Goal: Task Accomplishment & Management: Manage account settings

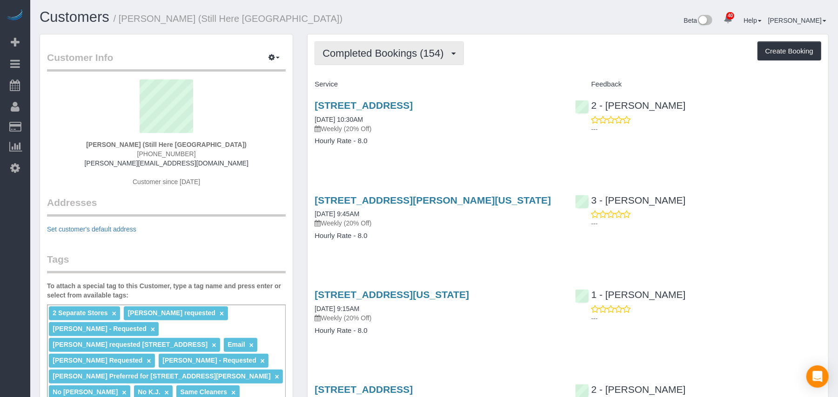
click at [356, 57] on span "Completed Bookings (154)" at bounding box center [385, 53] width 126 height 12
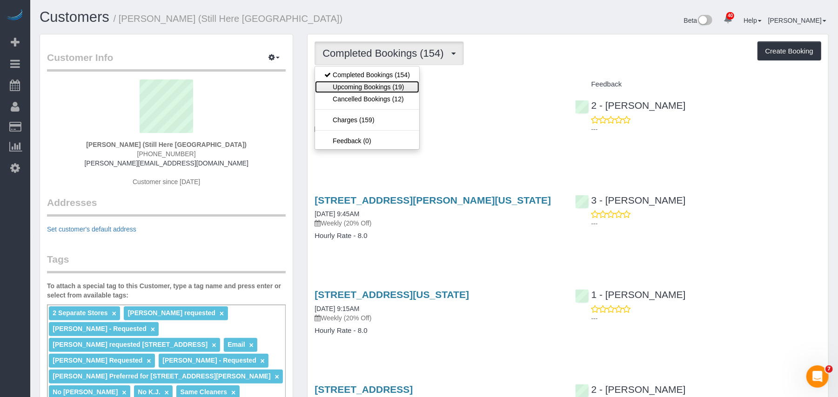
click at [345, 81] on link "Upcoming Bookings (19)" at bounding box center [367, 87] width 104 height 12
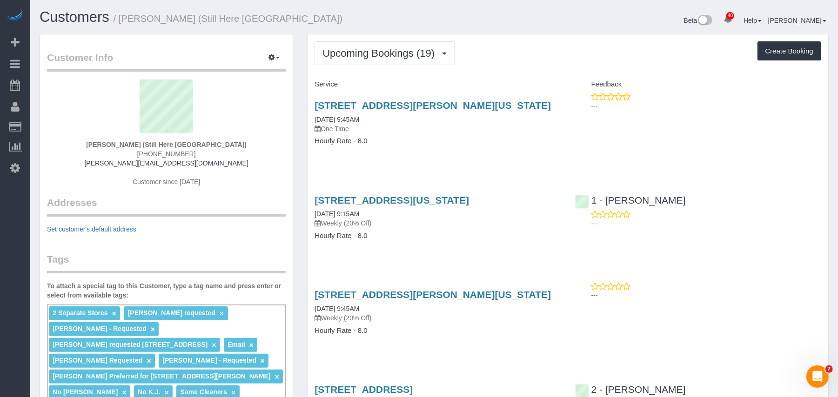
scroll to position [62, 0]
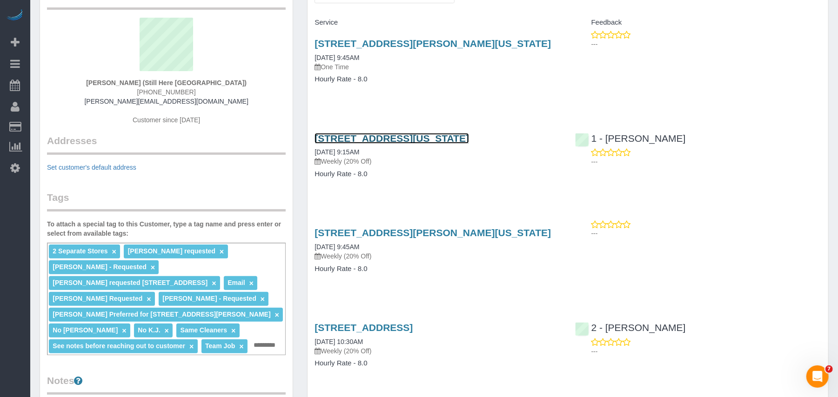
click at [363, 136] on link "[STREET_ADDRESS][US_STATE]" at bounding box center [391, 138] width 154 height 11
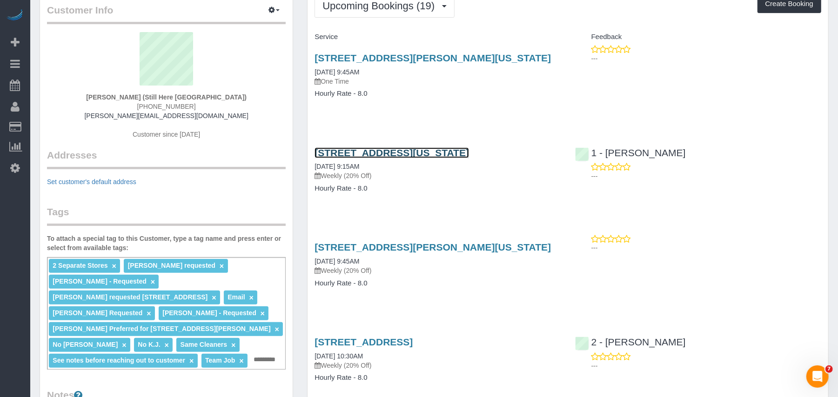
scroll to position [0, 0]
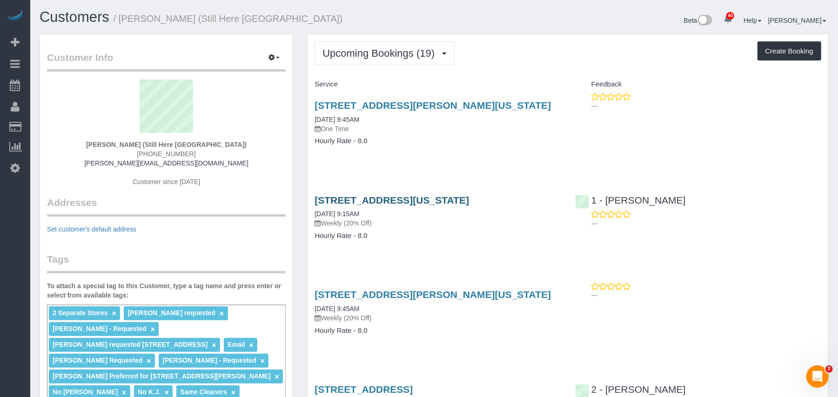
drag, startPoint x: 309, startPoint y: 205, endPoint x: 411, endPoint y: 203, distance: 101.9
click at [411, 203] on div "[STREET_ADDRESS][US_STATE] [DATE] 9:15AM Weekly (20% Off) Hourly Rate - 8.0" at bounding box center [437, 223] width 260 height 72
copy link "[STREET_ADDRESS]"
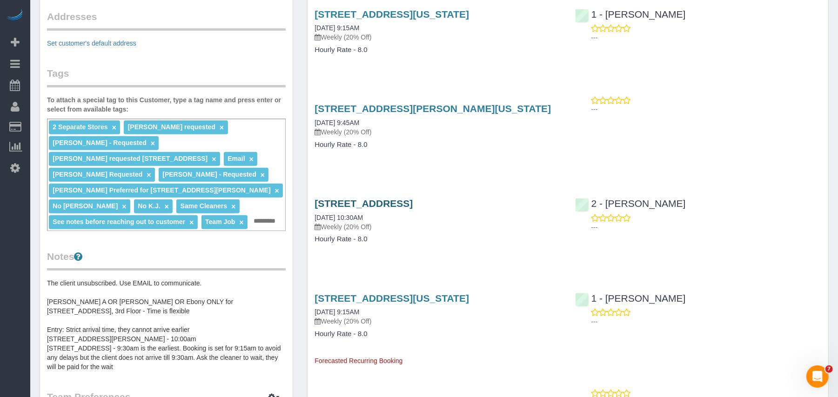
drag, startPoint x: 312, startPoint y: 207, endPoint x: 399, endPoint y: 205, distance: 87.5
click at [399, 205] on div "[STREET_ADDRESS] [DATE] 10:30AM Weekly (20% Off) Hourly Rate - 8.0" at bounding box center [437, 226] width 260 height 72
copy link "[STREET_ADDRESS]"
click at [378, 203] on link "[STREET_ADDRESS]" at bounding box center [363, 203] width 98 height 11
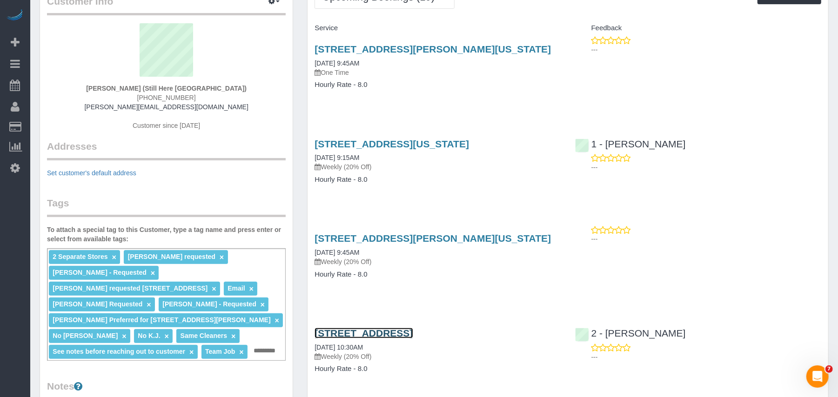
scroll to position [0, 0]
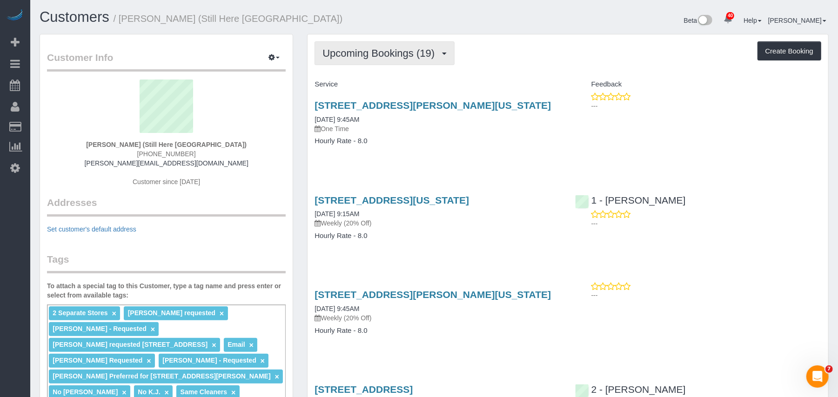
click at [399, 61] on button "Upcoming Bookings (19)" at bounding box center [384, 53] width 140 height 24
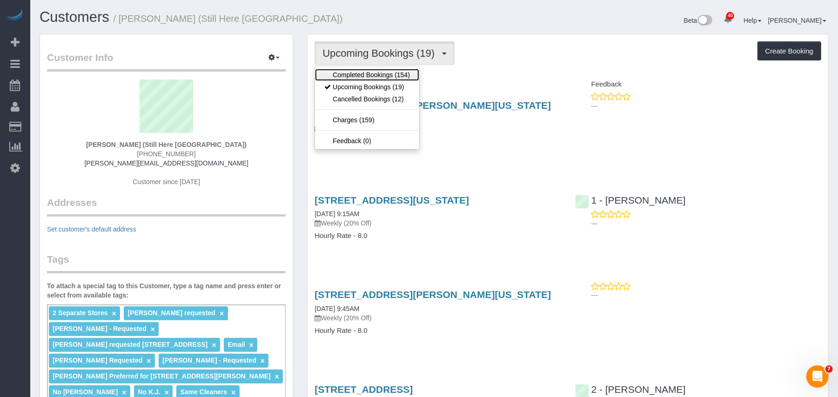
click at [382, 73] on link "Completed Bookings (154)" at bounding box center [367, 75] width 104 height 12
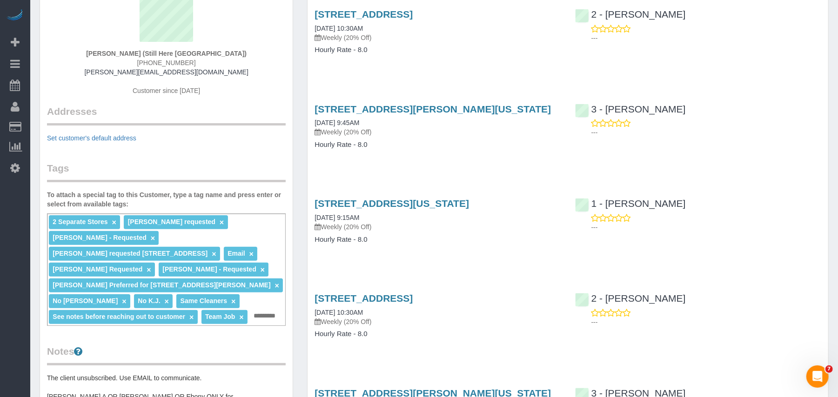
scroll to position [124, 0]
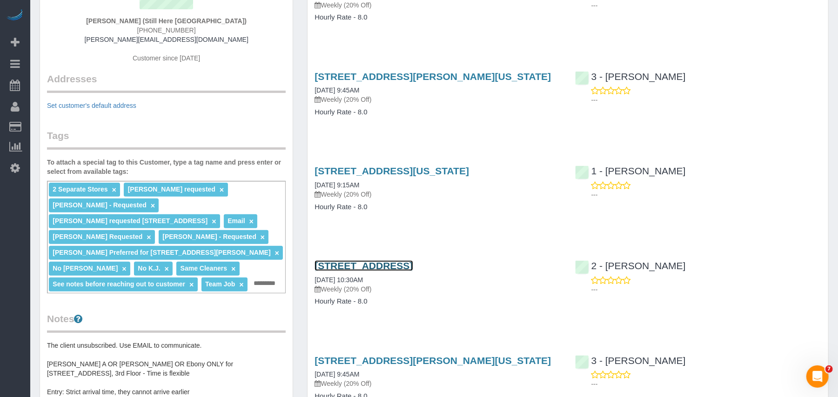
click at [380, 267] on link "[STREET_ADDRESS]" at bounding box center [363, 265] width 98 height 11
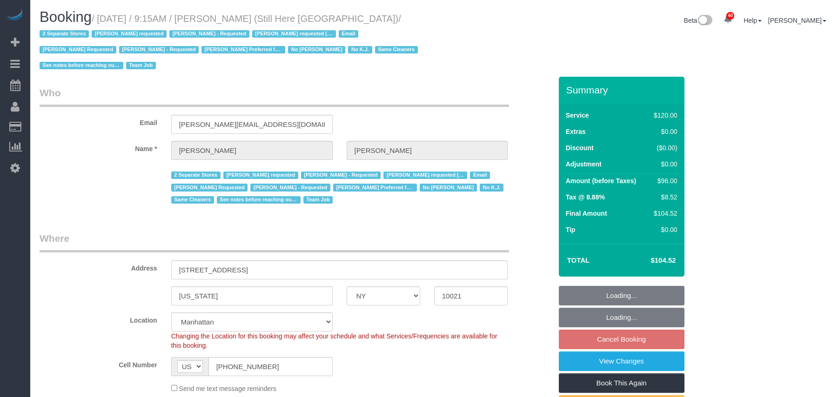
select select "NY"
select select "90"
select select "string:stripe-pm_1Oyz8t4VGloSiKo71skqOF54"
select select "number:89"
select select "number:90"
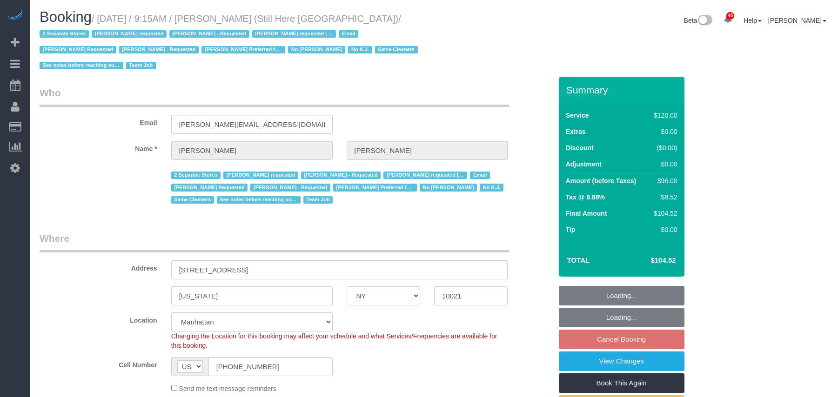
select select "number:15"
select select "number:5"
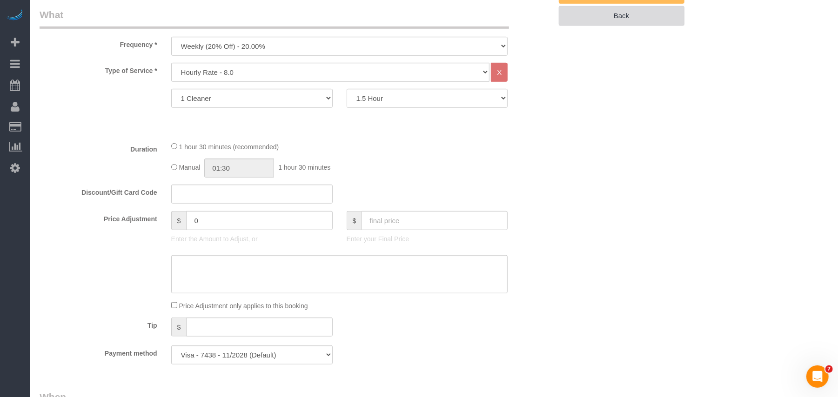
scroll to position [434, 0]
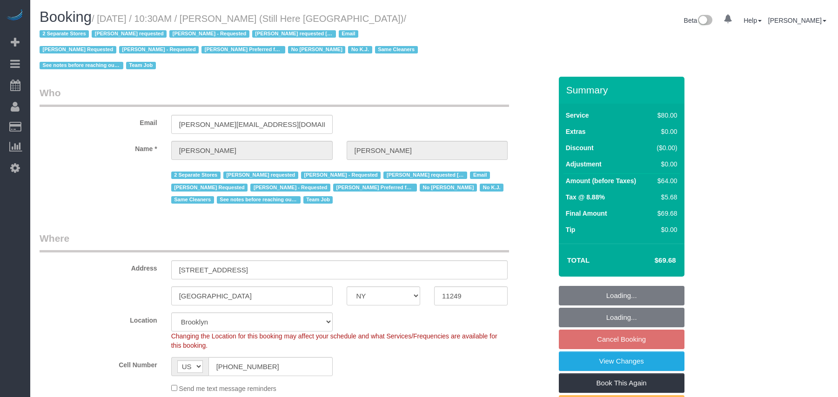
select select "NY"
select select "number:89"
select select "number:90"
select select "number:15"
select select "number:5"
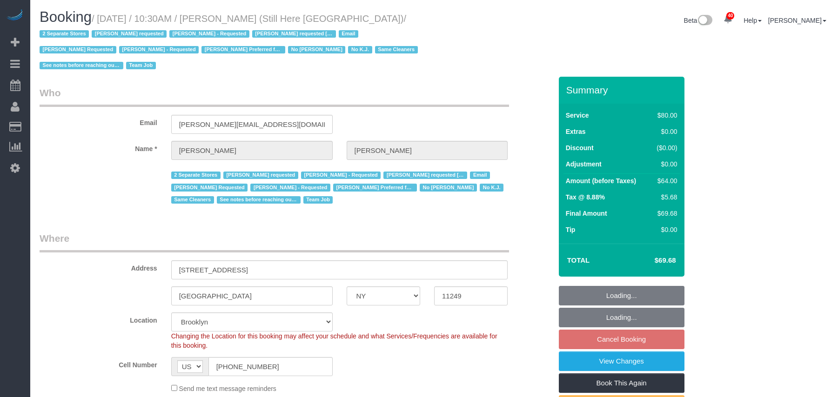
select select "object:1175"
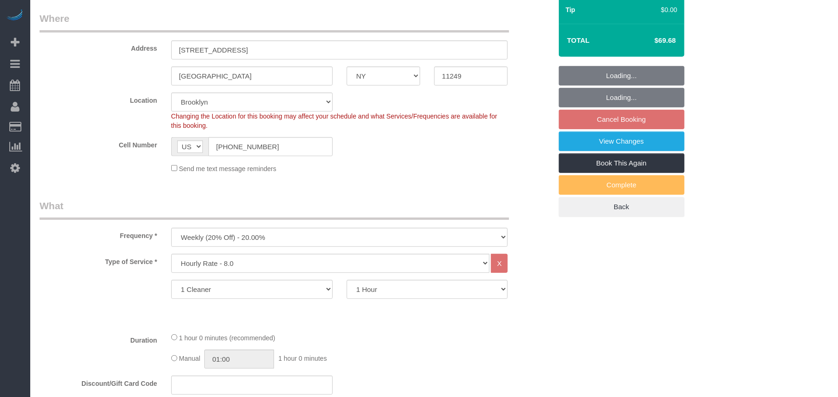
select select "string:stripe-pm_1Oyz8t4VGloSiKo71skqOF54"
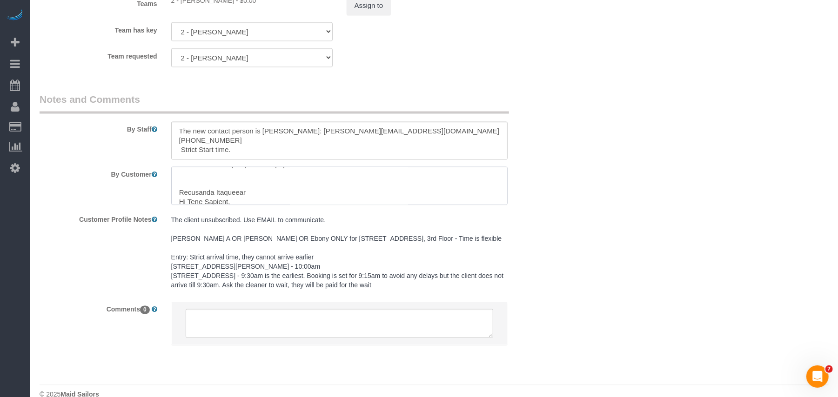
scroll to position [126, 0]
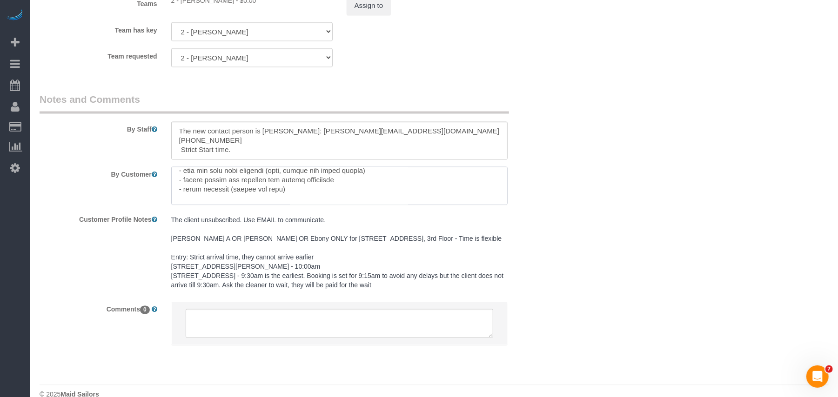
click at [311, 188] on textarea at bounding box center [339, 186] width 337 height 38
paste textarea "Basement - sweep and mop floors - dust the bins"
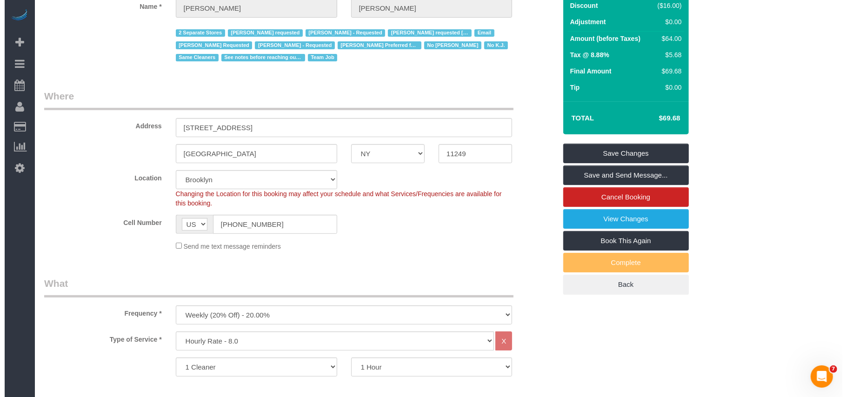
scroll to position [0, 0]
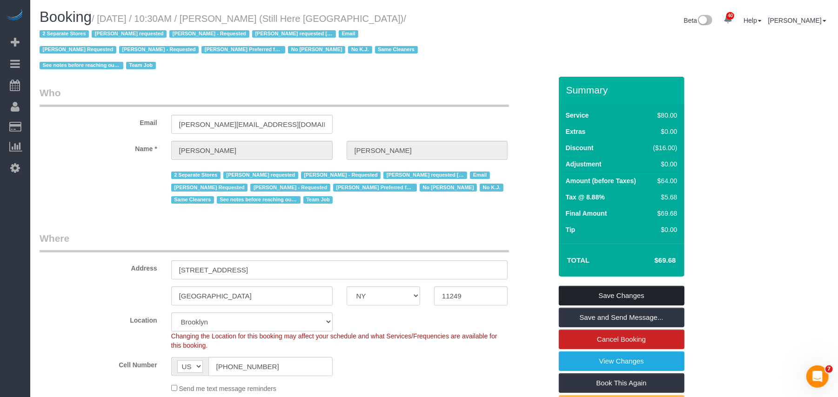
type textarea "350 Square feet Retail Store Cleaning (Still Here is the name of the store) Ple…"
click at [603, 296] on link "Save Changes" at bounding box center [622, 296] width 126 height 20
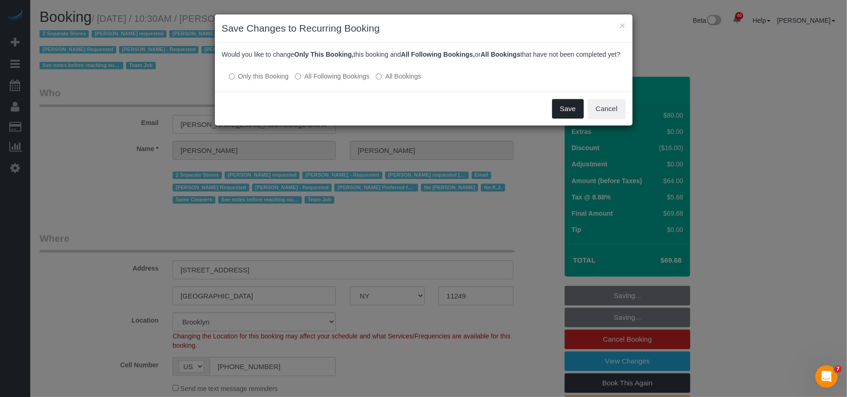
click at [556, 119] on button "Save" at bounding box center [568, 109] width 32 height 20
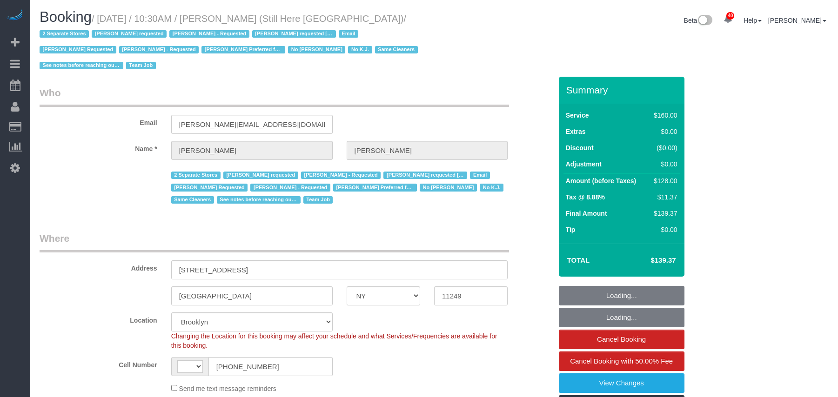
select select "NY"
select select "object:1025"
select select "string:US"
select select "120"
select select "string:stripe-pm_1Oyz8t4VGloSiKo71skqOF54"
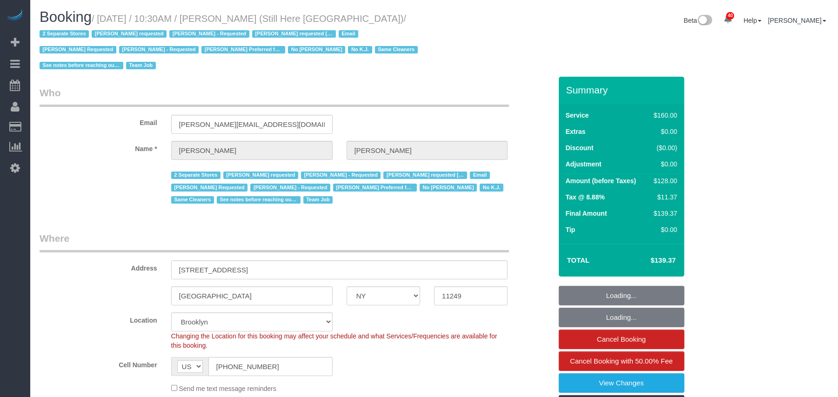
select select "number:89"
select select "number:90"
select select "number:15"
select select "number:5"
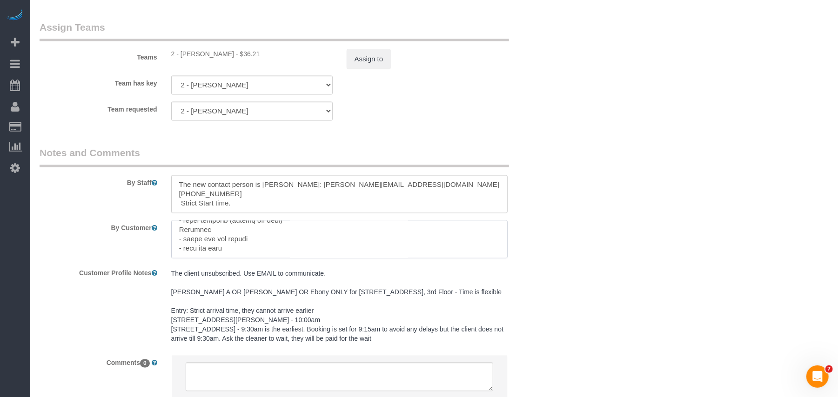
drag, startPoint x: 231, startPoint y: 247, endPoint x: 175, endPoint y: 232, distance: 58.5
click at [175, 232] on textarea at bounding box center [339, 239] width 337 height 38
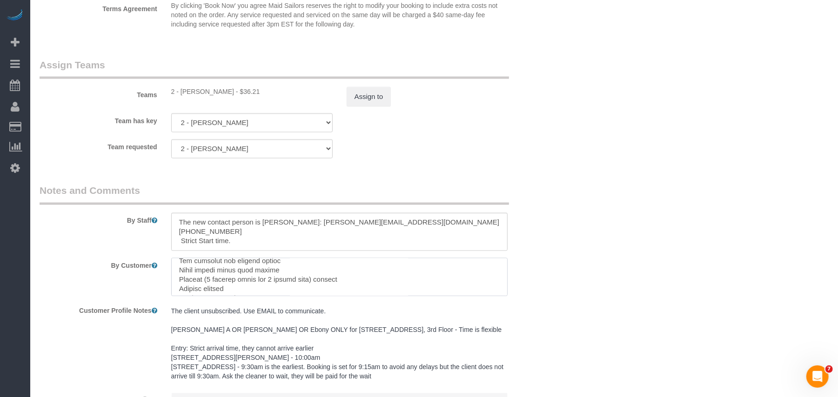
scroll to position [992, 0]
